Goal: Navigation & Orientation: Find specific page/section

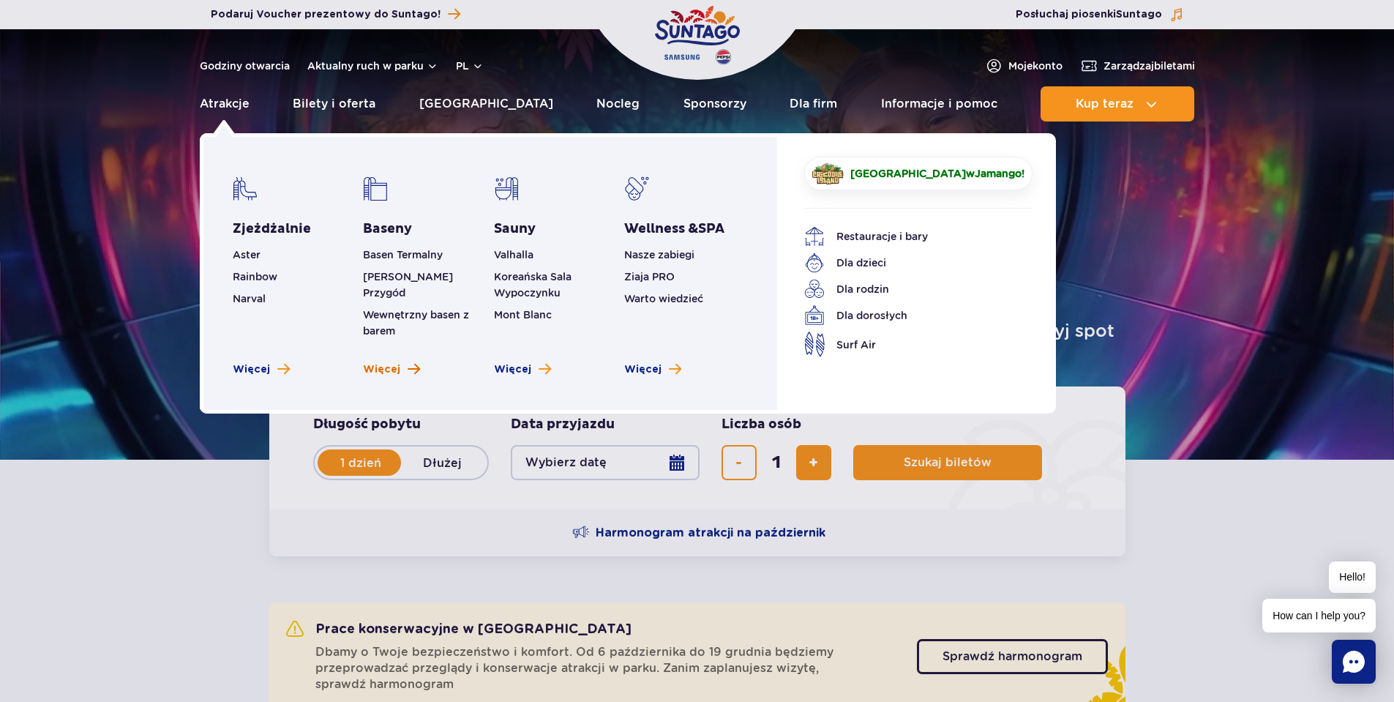
click at [402, 362] on link "Więcej" at bounding box center [391, 369] width 57 height 15
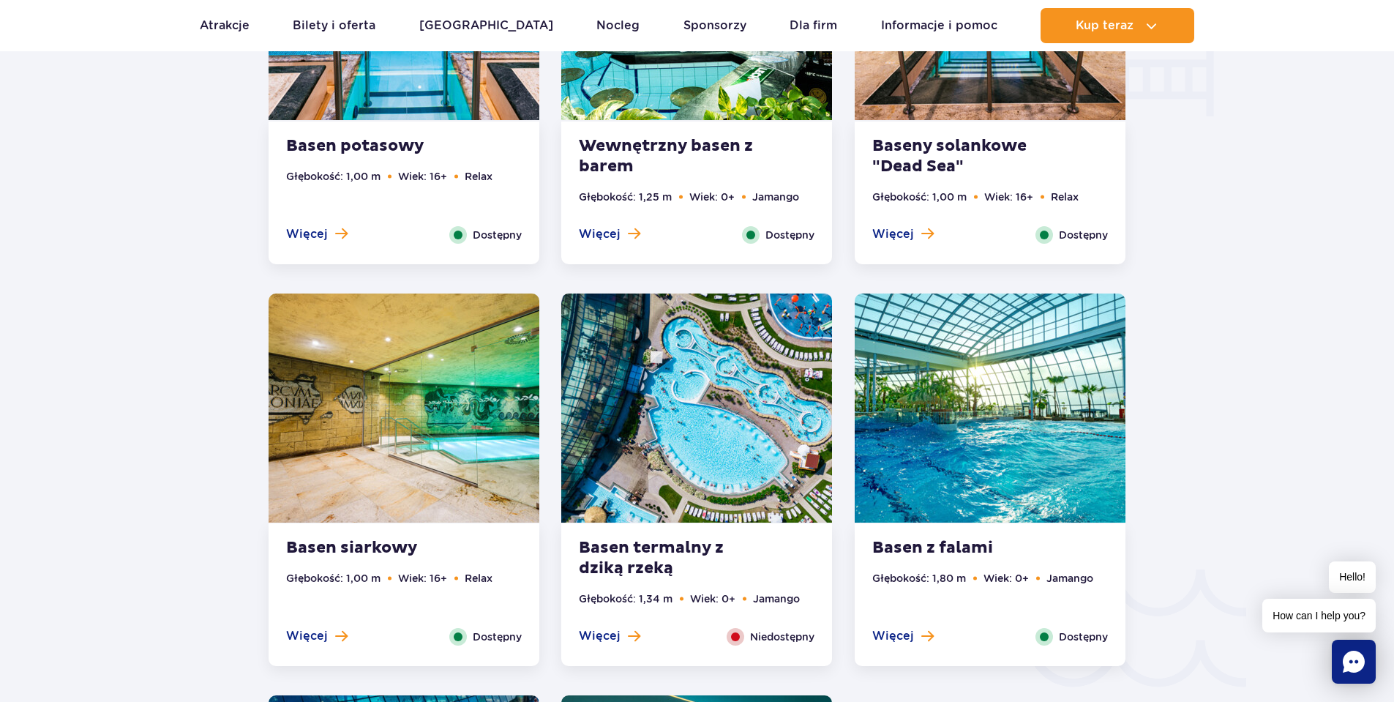
scroll to position [1712, 0]
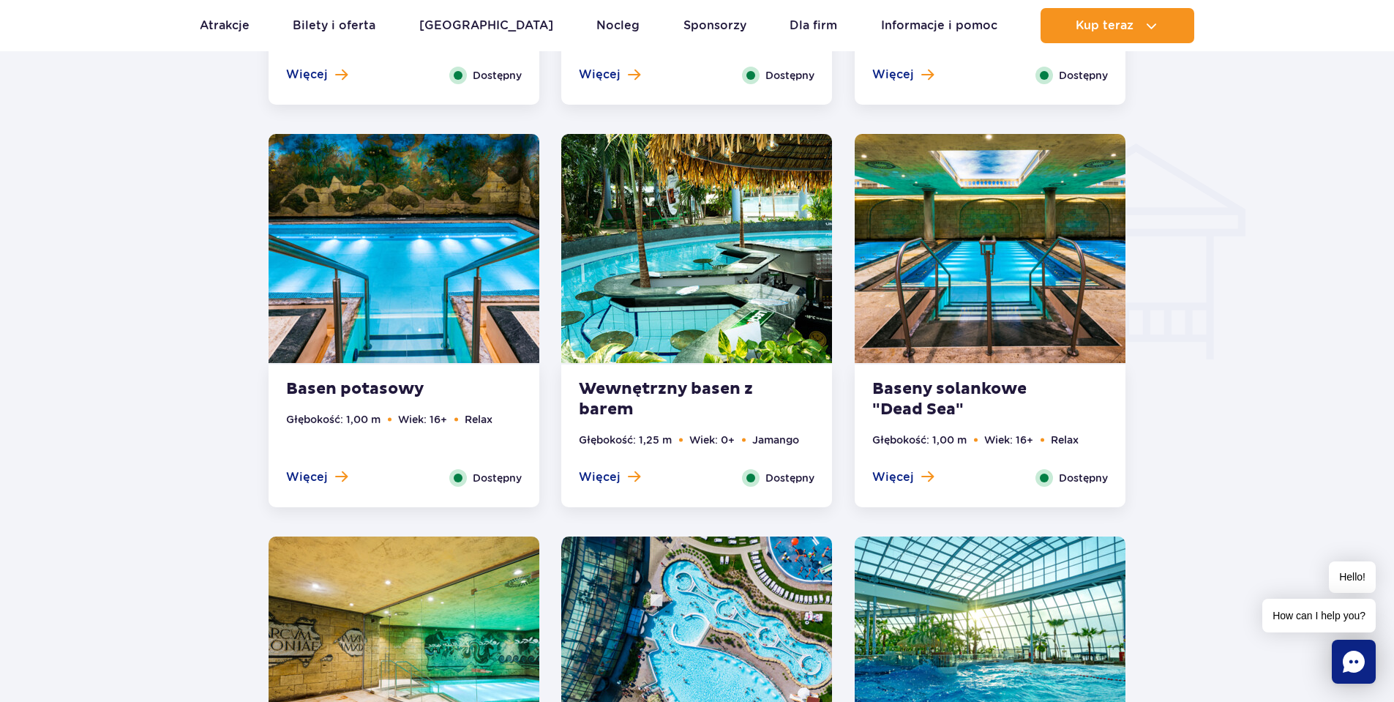
click at [472, 419] on li "Relax" at bounding box center [479, 419] width 28 height 16
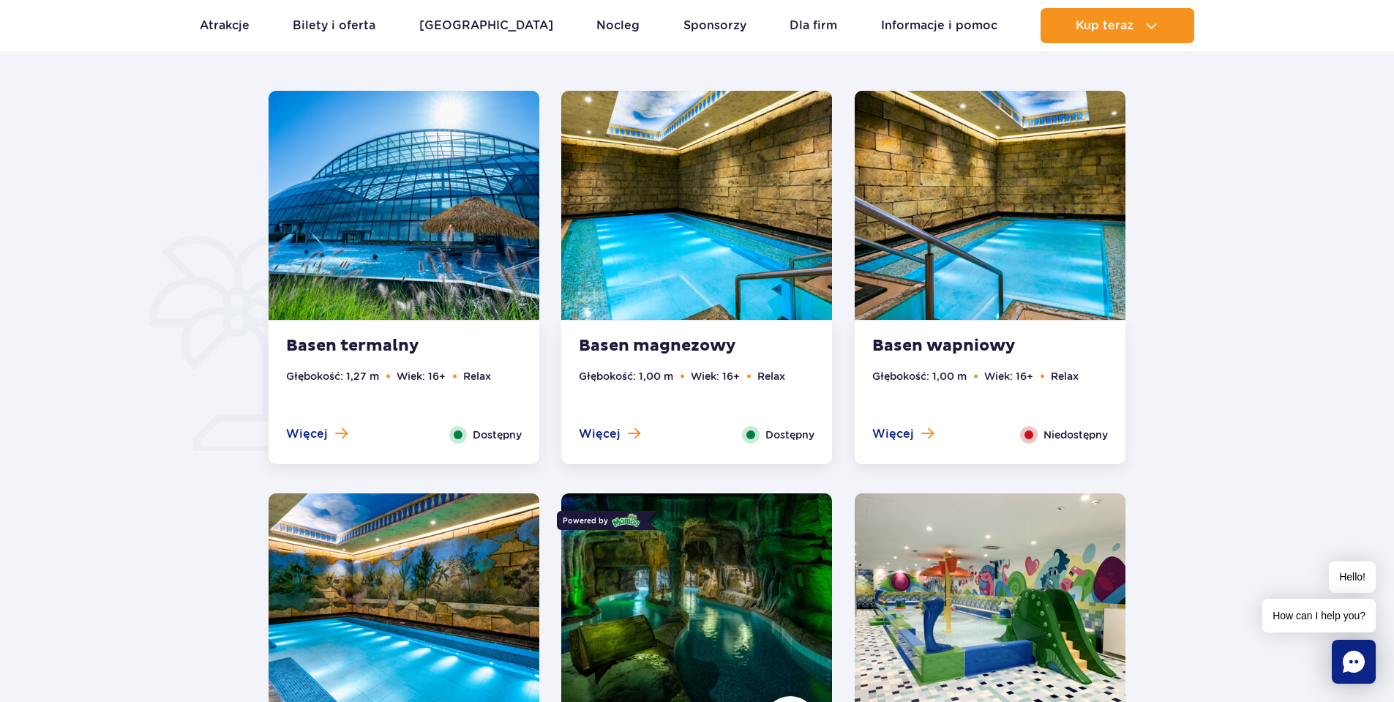
scroll to position [584, 0]
